Goal: Transaction & Acquisition: Purchase product/service

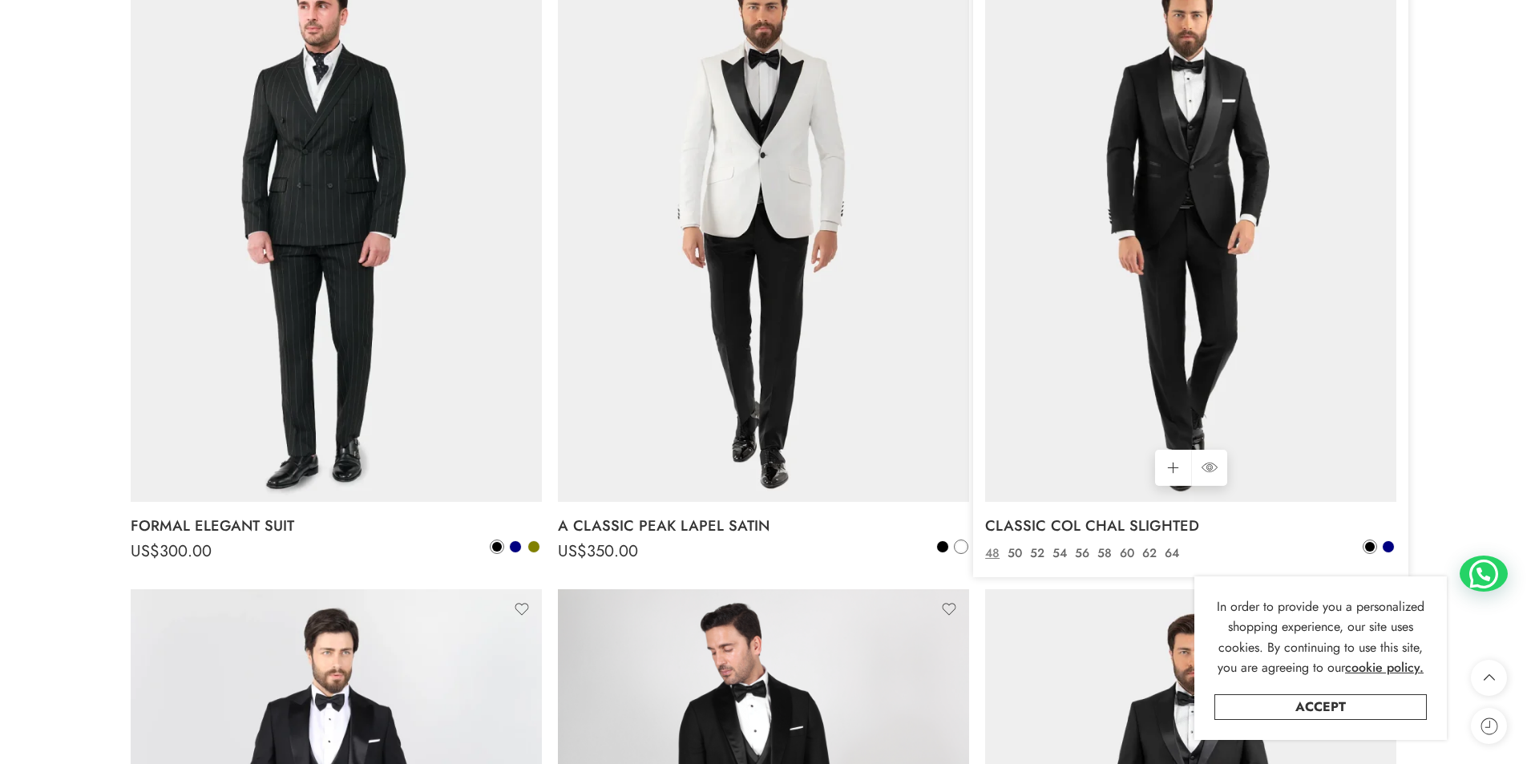
scroll to position [2004, 0]
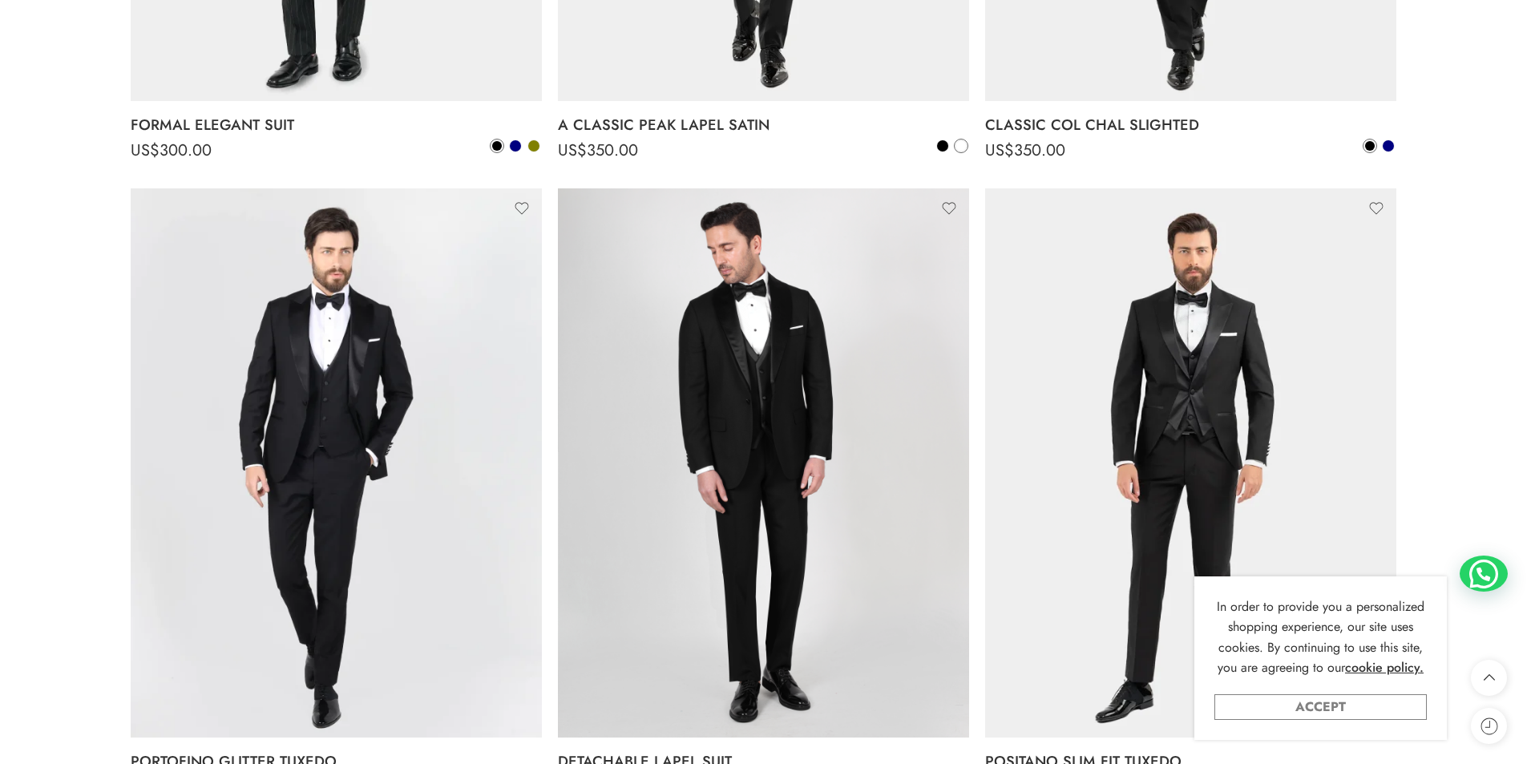
click at [1340, 707] on link "Accept" at bounding box center [1320, 707] width 212 height 26
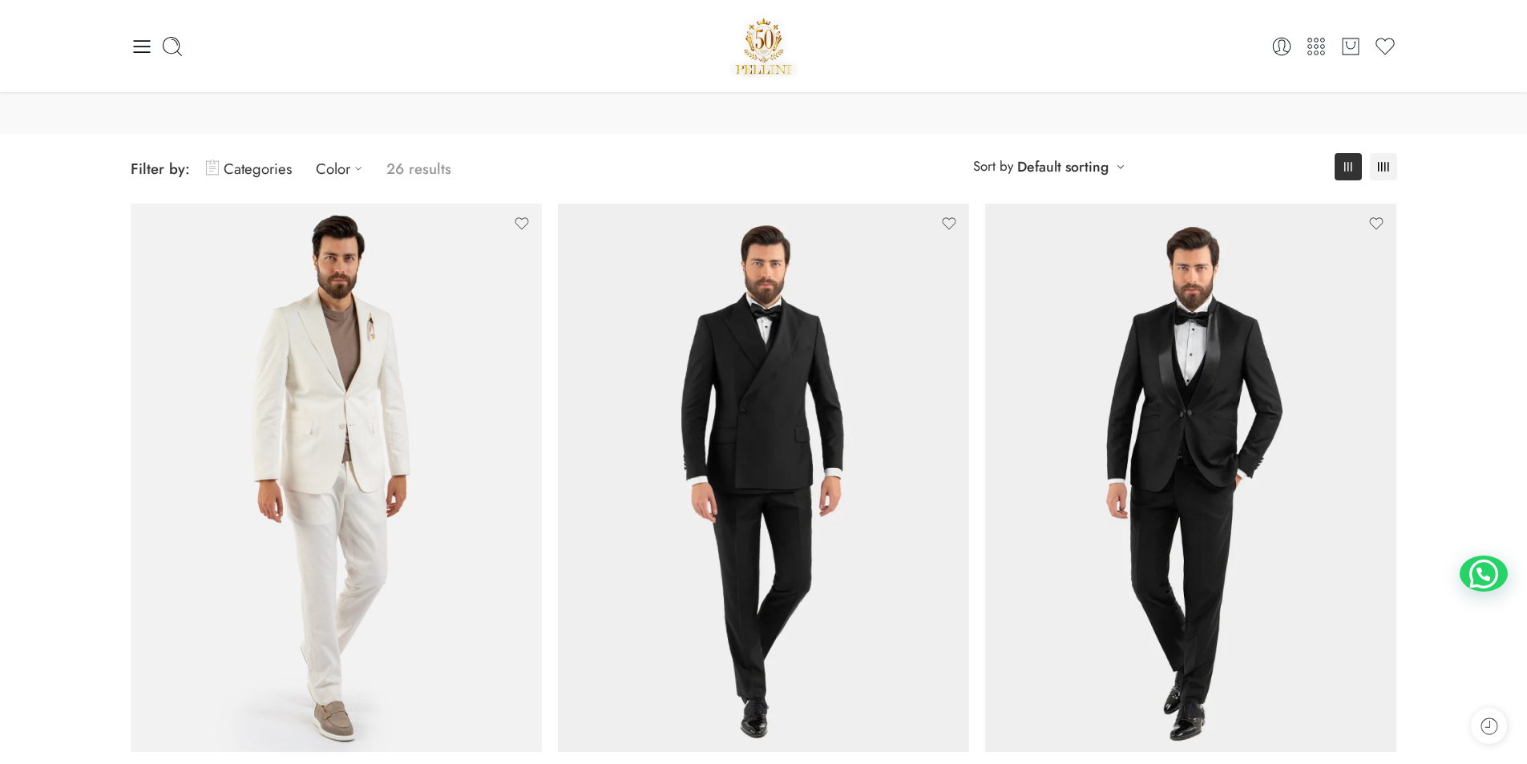
scroll to position [0, 0]
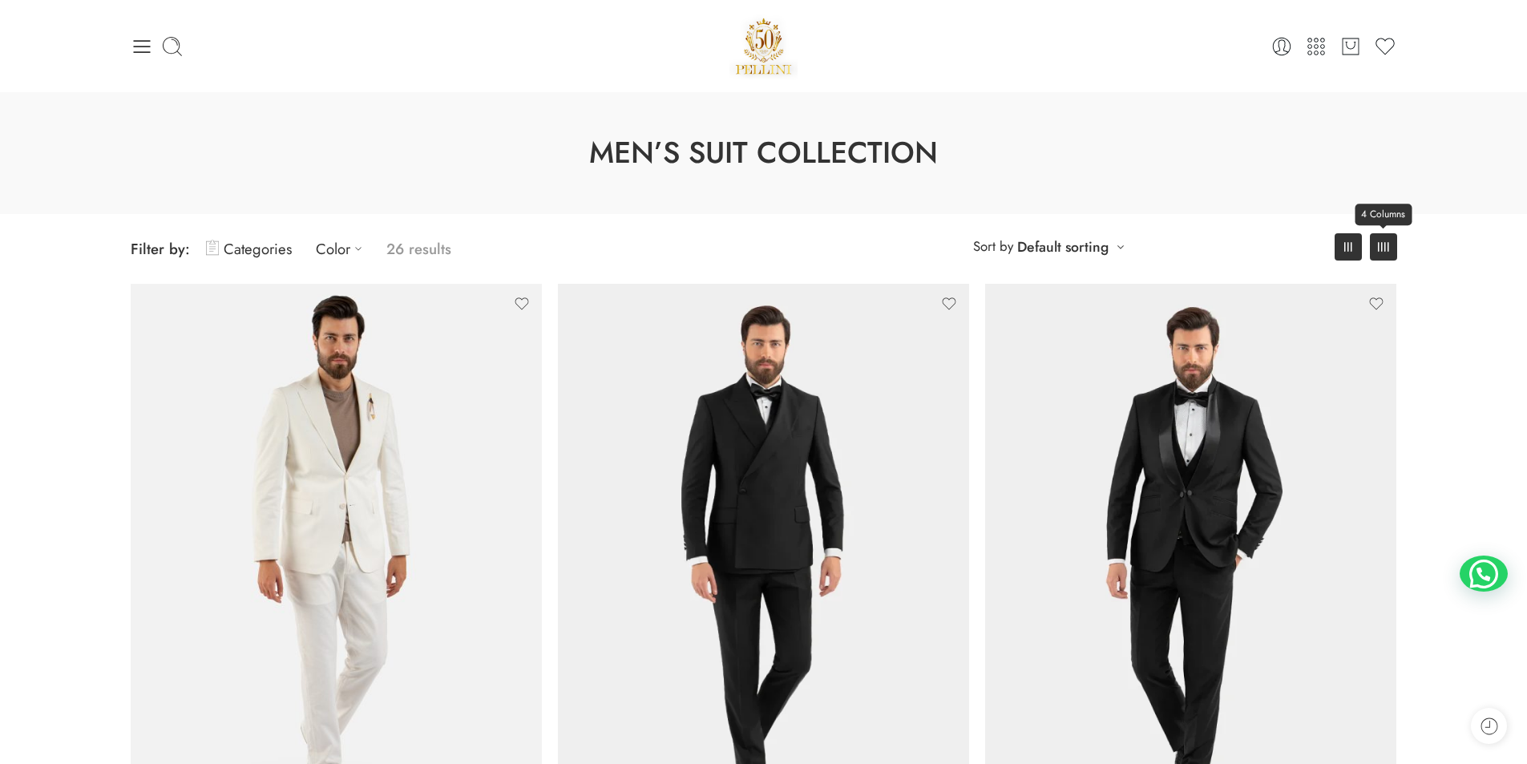
click at [1383, 247] on icon at bounding box center [1383, 247] width 11 height 10
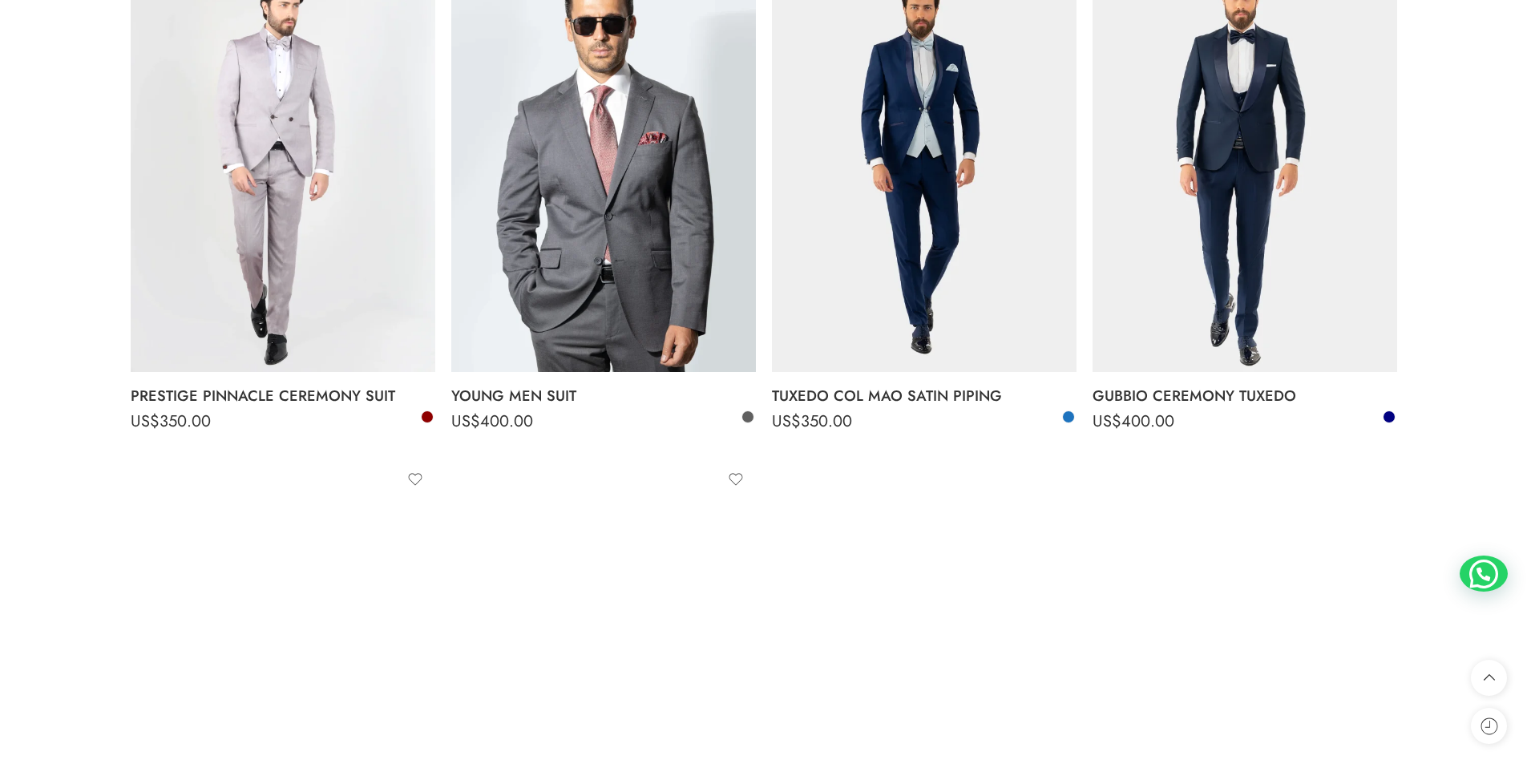
scroll to position [2645, 0]
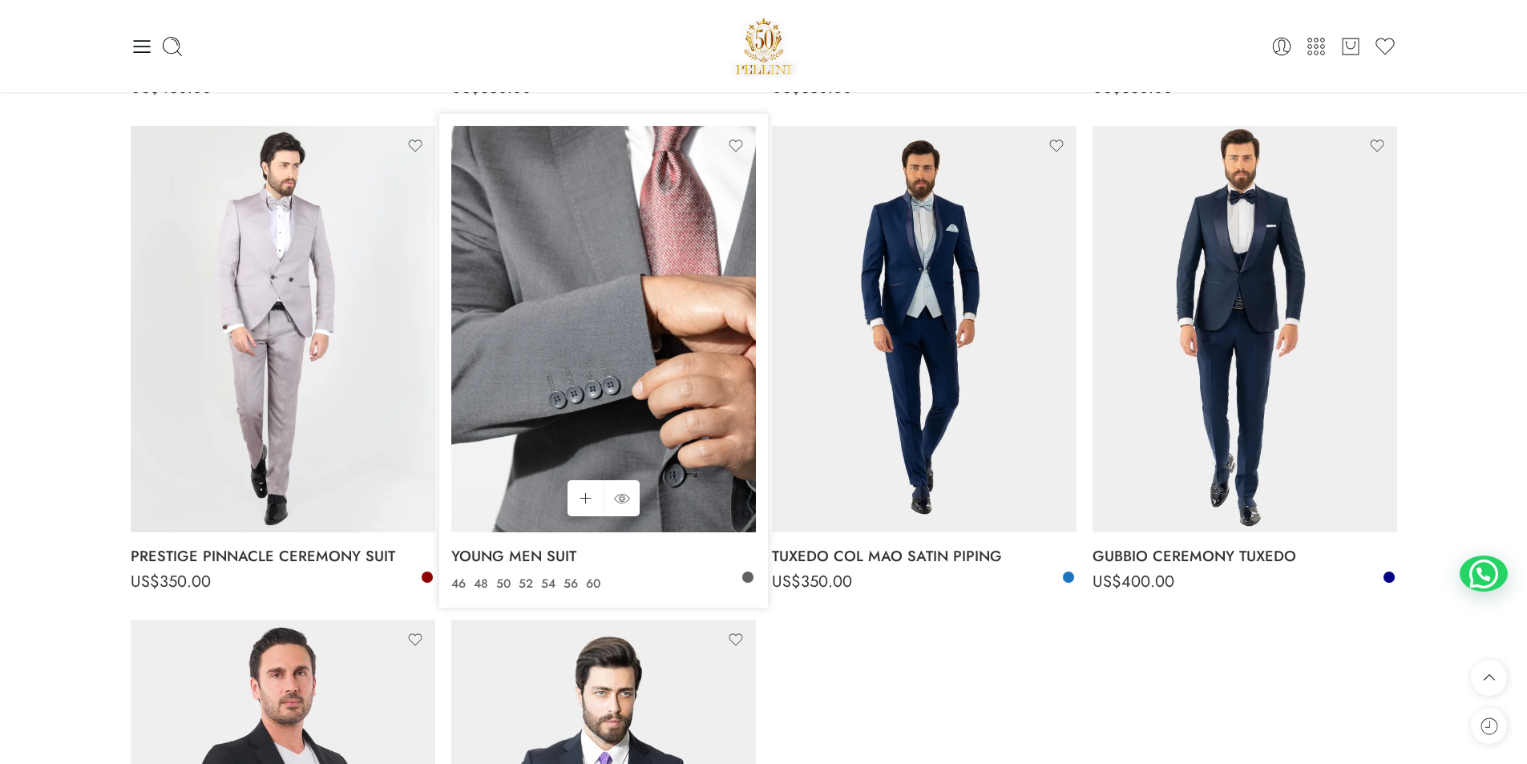
click at [590, 266] on img at bounding box center [603, 329] width 305 height 406
